Goal: Register for event/course

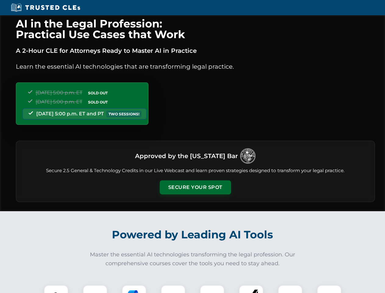
click at [195, 187] on button "Secure Your Spot" at bounding box center [195, 187] width 71 height 14
click at [56, 289] on img at bounding box center [56, 297] width 18 height 18
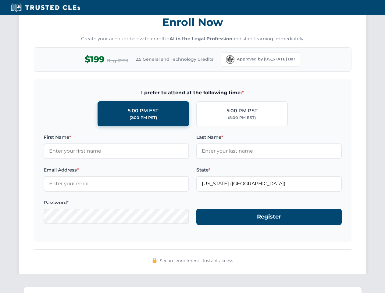
scroll to position [598, 0]
